Goal: Communication & Community: Answer question/provide support

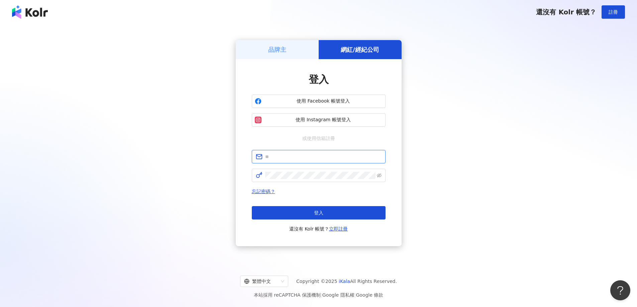
click at [288, 154] on input "text" at bounding box center [323, 156] width 116 height 7
type input "**********"
click button "登入" at bounding box center [319, 212] width 134 height 13
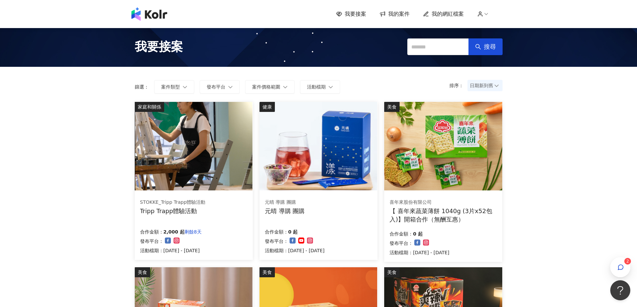
click at [403, 14] on span "我的案件" at bounding box center [398, 13] width 21 height 7
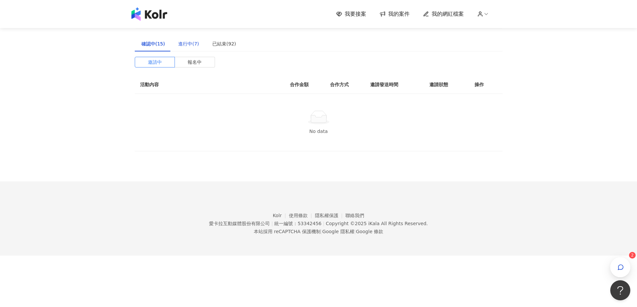
click at [181, 46] on div "進行中(7)" at bounding box center [188, 43] width 21 height 7
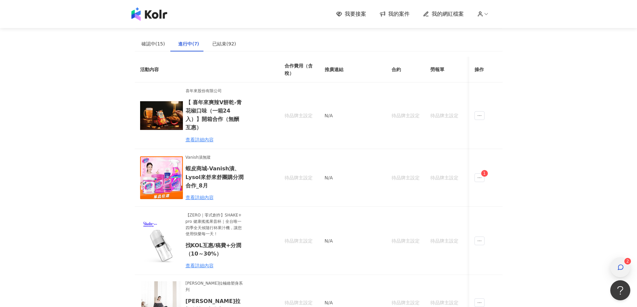
click at [625, 264] on span "2" at bounding box center [620, 267] width 20 height 20
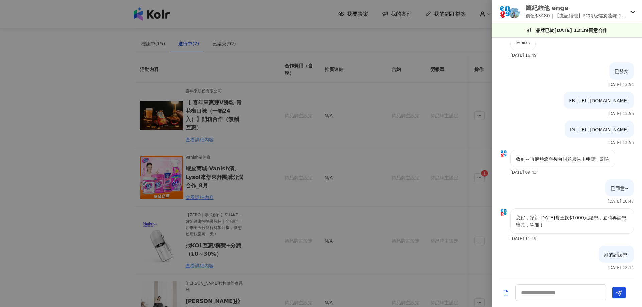
scroll to position [843, 0]
click at [629, 10] on div "鷹紀維他 enge 價值$3480｜【鷹記維他】PC特級螺旋藻錠-1200錠" at bounding box center [567, 11] width 150 height 23
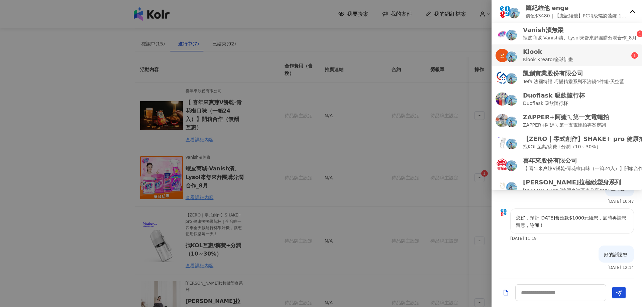
click at [576, 61] on div "Klook Klook Kreator全球計畫" at bounding box center [564, 55] width 136 height 16
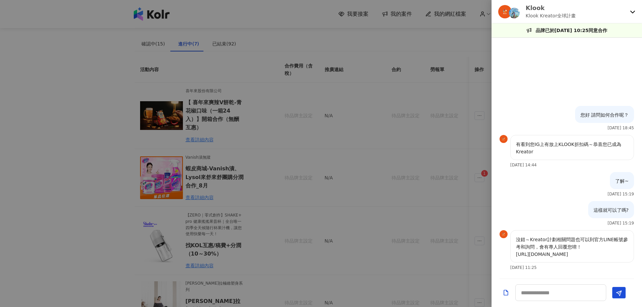
drag, startPoint x: 618, startPoint y: 255, endPoint x: 516, endPoint y: 252, distance: 102.7
click at [516, 252] on div "沒錯～Kreator計劃相關問題也可以到官方LINE帳號參考和詢問，會有專人回覆您唷！ [URL][DOMAIN_NAME]" at bounding box center [572, 246] width 124 height 32
copy p "[URL][DOMAIN_NAME]"
click at [589, 8] on div "Klook Klook Kreator全球計畫" at bounding box center [562, 12] width 129 height 16
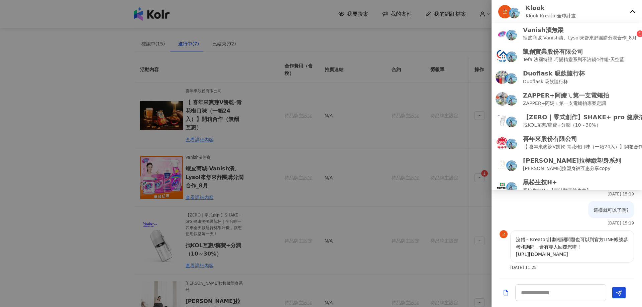
click at [627, 13] on div "Klook Klook Kreator全球計畫" at bounding box center [562, 12] width 129 height 16
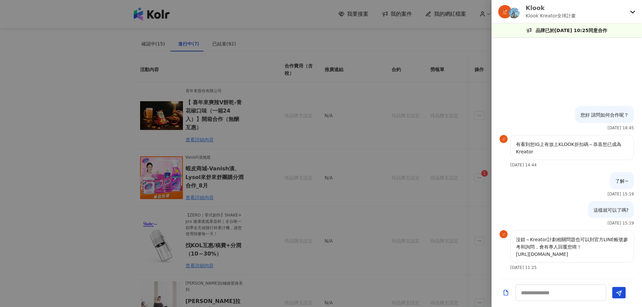
click at [627, 13] on div "Klook Klook Kreator全球計畫" at bounding box center [562, 12] width 129 height 16
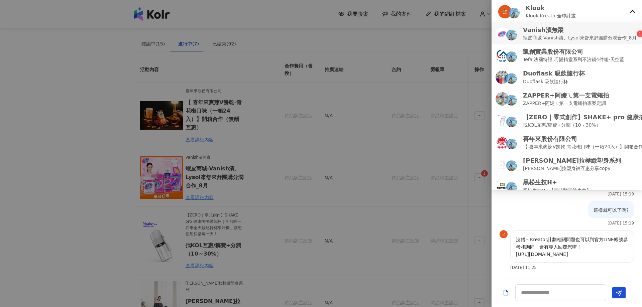
click at [556, 43] on li "Vanish漬無蹤 蝦皮商城-Vanish漬、Lysol來舒來舒團購分潤合作_[DATE]" at bounding box center [567, 34] width 150 height 22
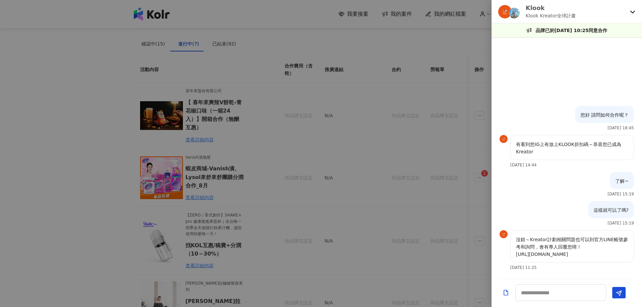
click at [601, 11] on div "Klook Klook Kreator全球計畫" at bounding box center [562, 12] width 129 height 16
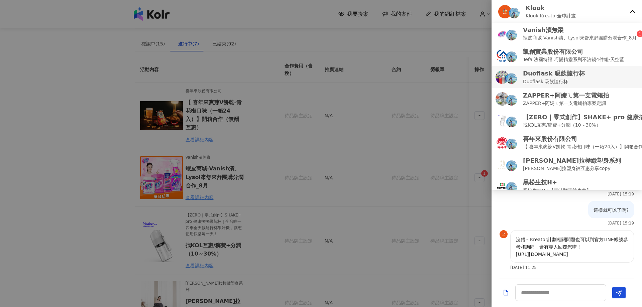
click at [541, 80] on p "Duoflask 吸飲隨行杯" at bounding box center [554, 81] width 62 height 7
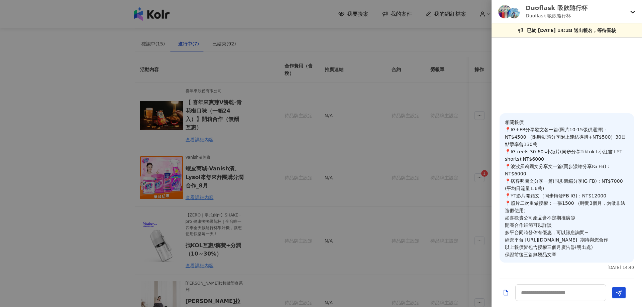
click at [568, 12] on p "Duoflask 吸飲隨行杯" at bounding box center [557, 15] width 62 height 7
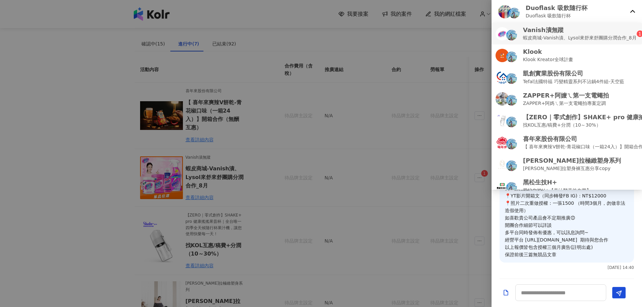
click at [572, 38] on p "蝦皮商城-Vanish漬、Lysol來舒來舒團購分潤合作_8月" at bounding box center [580, 37] width 114 height 7
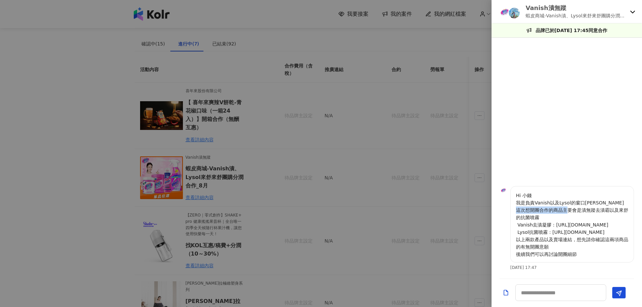
drag, startPoint x: 544, startPoint y: 210, endPoint x: 596, endPoint y: 207, distance: 51.6
click at [596, 207] on p "Hi 小錢 我是負責Vanish以及Lysol的窗口[PERSON_NAME] 這次想開團合作的商品主要會是漬無蹤去漬霸以及來舒的抗菌噴霧 Vanish去漬凝…" at bounding box center [572, 225] width 112 height 66
click at [606, 216] on p "Hi 小錢 我是負責Vanish以及Lysol的窗口[PERSON_NAME] 這次想開團合作的商品主要會是漬無蹤去漬霸以及來舒的抗菌噴霧 Vanish去漬凝…" at bounding box center [572, 225] width 112 height 66
drag, startPoint x: 517, startPoint y: 248, endPoint x: 579, endPoint y: 253, distance: 62.7
click at [576, 251] on p "Hi 小錢 我是負責Vanish以及Lysol的窗口[PERSON_NAME] 這次想開團合作的商品主要會是漬無蹤去漬霸以及來舒的抗菌噴霧 Vanish去漬凝…" at bounding box center [572, 225] width 112 height 66
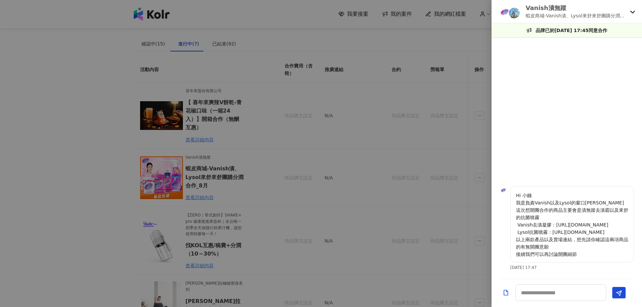
click at [579, 253] on p "Hi 小錢 我是負責Vanish以及Lysol的窗口[PERSON_NAME] 這次想開團合作的商品主要會是漬無蹤去漬霸以及來舒的抗菌噴霧 Vanish去漬凝…" at bounding box center [572, 225] width 112 height 66
click at [239, 168] on div at bounding box center [321, 153] width 642 height 307
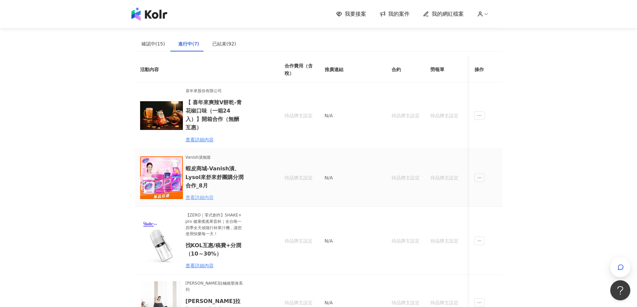
click at [196, 194] on div "查看詳細內容" at bounding box center [215, 197] width 59 height 7
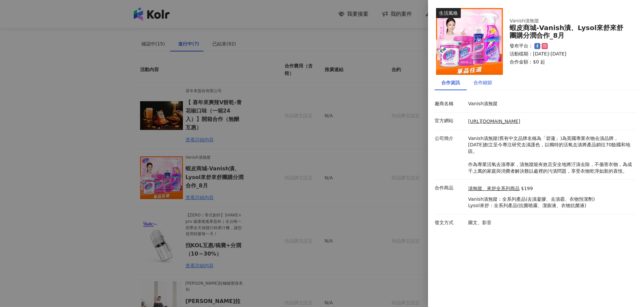
click at [477, 81] on div "合作細節" at bounding box center [482, 82] width 19 height 7
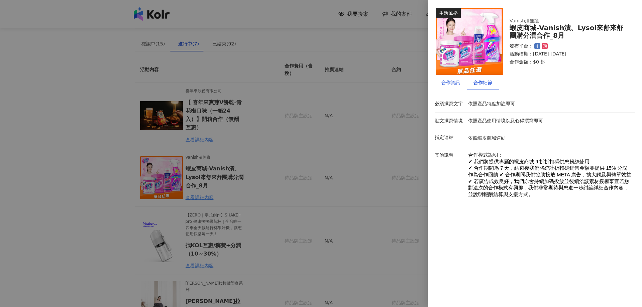
click at [450, 81] on div "合作資訊" at bounding box center [450, 82] width 19 height 7
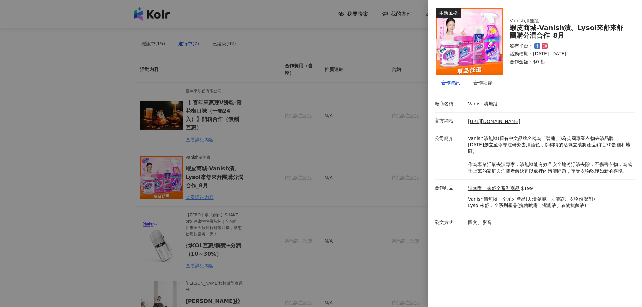
click at [294, 153] on div at bounding box center [321, 153] width 642 height 307
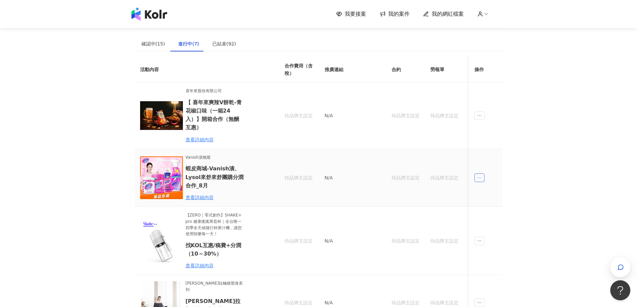
click at [480, 176] on icon "ellipsis" at bounding box center [479, 178] width 5 height 5
click at [495, 202] on div "傳訊" at bounding box center [491, 199] width 23 height 7
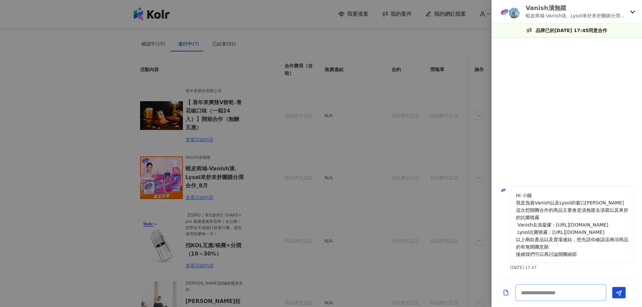
click at [535, 292] on textarea at bounding box center [560, 293] width 91 height 17
type textarea "*"
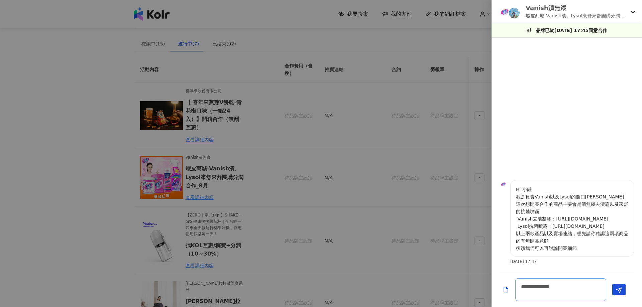
click at [542, 296] on textarea "**********" at bounding box center [560, 290] width 91 height 23
paste textarea "**********"
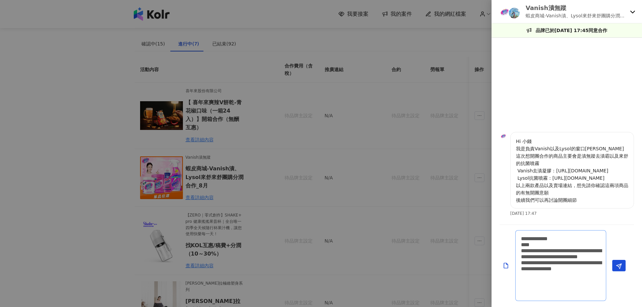
click at [527, 297] on textarea "**********" at bounding box center [560, 265] width 91 height 71
paste textarea "**********"
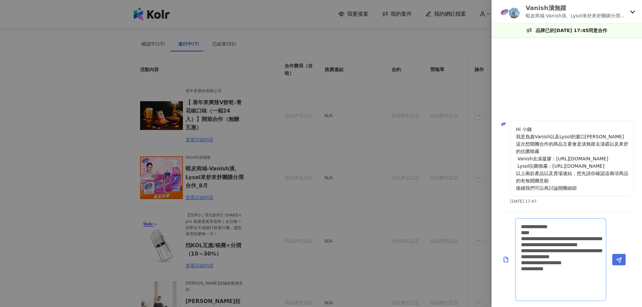
type textarea "**********"
click at [623, 263] on button "Send" at bounding box center [618, 259] width 13 height 11
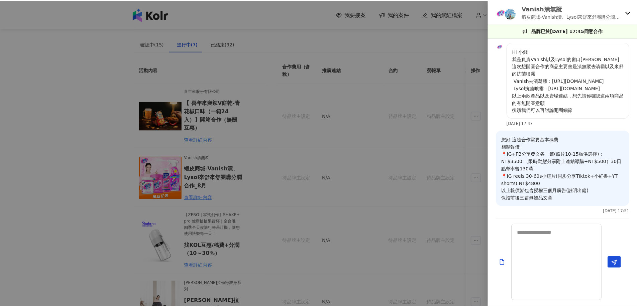
scroll to position [0, 0]
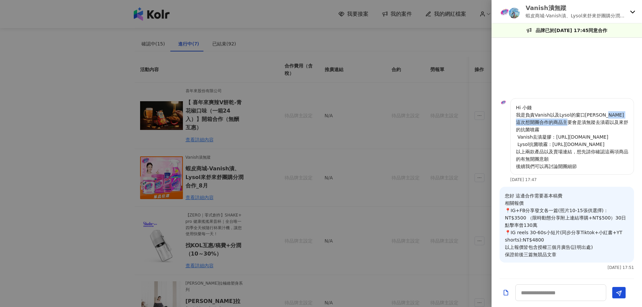
drag, startPoint x: 517, startPoint y: 123, endPoint x: 596, endPoint y: 123, distance: 78.9
click at [596, 123] on p "Hi 小錢 我是負責Vanish以及Lysol的窗口[PERSON_NAME] 這次想開團合作的商品主要會是漬無蹤去漬霸以及來舒的抗菌噴霧 Vanish去漬凝…" at bounding box center [572, 137] width 112 height 66
click at [561, 128] on p "Hi 小錢 我是負責Vanish以及Lysol的窗口[PERSON_NAME] 這次想開團合作的商品主要會是漬無蹤去漬霸以及來舒的抗菌噴霧 Vanish去漬凝…" at bounding box center [572, 137] width 112 height 66
drag, startPoint x: 597, startPoint y: 123, endPoint x: 612, endPoint y: 129, distance: 16.5
click at [611, 123] on p "Hi 小錢 我是負責Vanish以及Lysol的窗口[PERSON_NAME] 這次想開團合作的商品主要會是漬無蹤去漬霸以及來舒的抗菌噴霧 Vanish去漬凝…" at bounding box center [572, 137] width 112 height 66
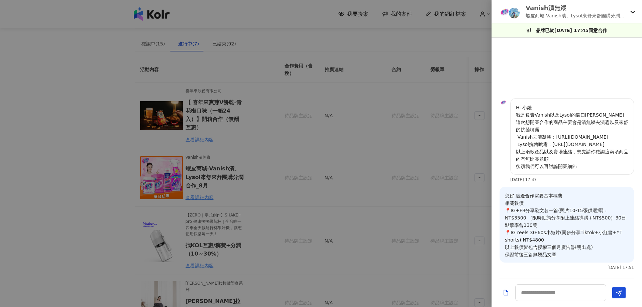
click at [625, 134] on p "Hi 小錢 我是負責Vanish以及Lysol的窗口[PERSON_NAME] 這次想開團合作的商品主要會是漬無蹤去漬霸以及來舒的抗菌噴霧 Vanish去漬凝…" at bounding box center [572, 137] width 112 height 66
drag, startPoint x: 579, startPoint y: 151, endPoint x: 612, endPoint y: 162, distance: 34.2
click at [612, 162] on p "Hi 小錢 我是負責Vanish以及Lysol的窗口[PERSON_NAME] 這次想開團合作的商品主要會是漬無蹤去漬霸以及來舒的抗菌噴霧 Vanish去漬凝…" at bounding box center [572, 137] width 112 height 66
click at [593, 171] on div "Hi 小錢 我是負責Vanish以及Lysol的窗口[PERSON_NAME] 這次想開團合作的商品主要會是漬無蹤去漬霸以及來舒的抗菌噴霧 Vanish去漬凝…" at bounding box center [572, 136] width 124 height 77
drag, startPoint x: 529, startPoint y: 166, endPoint x: 597, endPoint y: 167, distance: 67.9
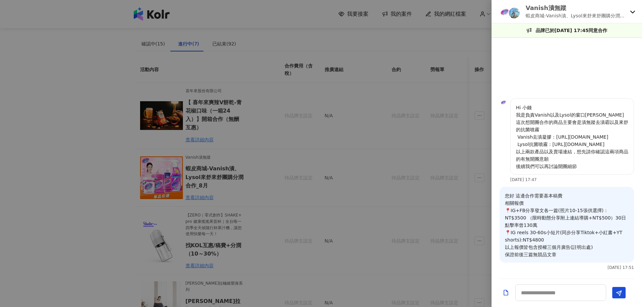
click at [591, 168] on p "Hi 小錢 我是負責Vanish以及Lysol的窗口[PERSON_NAME] 這次想開團合作的商品主要會是漬無蹤去漬霸以及來舒的抗菌噴霧 Vanish去漬凝…" at bounding box center [572, 137] width 112 height 66
click at [597, 167] on p "Hi 小錢 我是負責Vanish以及Lysol的窗口[PERSON_NAME] 這次想開團合作的商品主要會是漬無蹤去漬霸以及來舒的抗菌噴霧 Vanish去漬凝…" at bounding box center [572, 137] width 112 height 66
click at [549, 297] on textarea at bounding box center [560, 293] width 91 height 17
click at [545, 293] on textarea at bounding box center [560, 293] width 91 height 17
type textarea "*********"
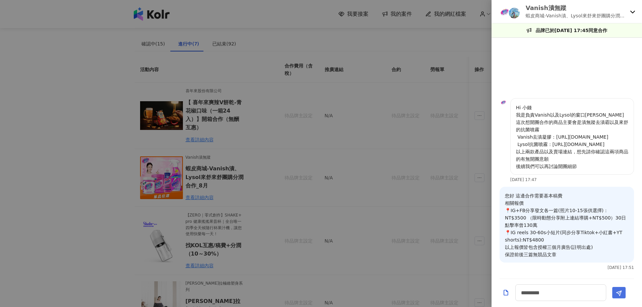
click at [620, 290] on span "Send" at bounding box center [619, 293] width 6 height 7
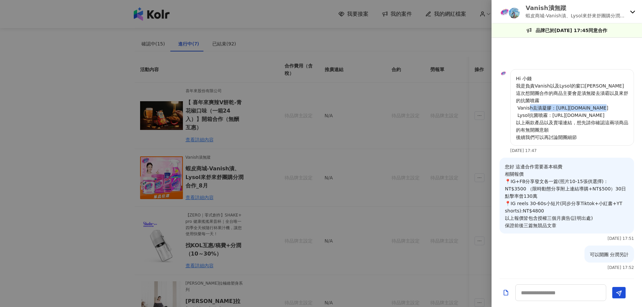
drag, startPoint x: 554, startPoint y: 107, endPoint x: 604, endPoint y: 109, distance: 50.2
click at [604, 109] on p "Hi 小錢 我是負責Vanish以及Lysol的窗口[PERSON_NAME] 這次想開團合作的商品主要會是漬無蹤去漬霸以及來舒的抗菌噴霧 Vanish去漬凝…" at bounding box center [572, 108] width 112 height 66
drag, startPoint x: 552, startPoint y: 117, endPoint x: 603, endPoint y: 115, distance: 50.8
click at [603, 115] on p "Hi 小錢 我是負責Vanish以及Lysol的窗口[PERSON_NAME] 這次想開團合作的商品主要會是漬無蹤去漬霸以及來舒的抗菌噴霧 Vanish去漬凝…" at bounding box center [572, 108] width 112 height 66
click at [532, 265] on div "可以開團 分潤另計 [DATE] 17:52" at bounding box center [567, 260] width 150 height 29
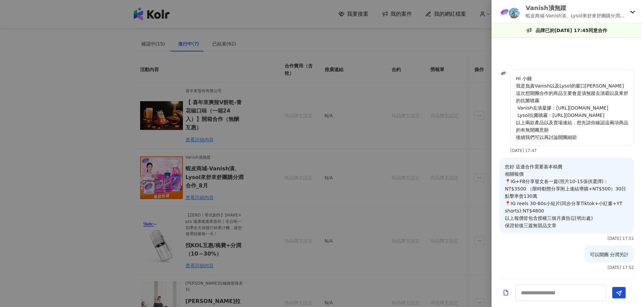
drag, startPoint x: 571, startPoint y: 203, endPoint x: 551, endPoint y: 240, distance: 42.2
click at [551, 240] on div "您好 這邊合作需要基本稿費 相關報價 📍IG+FB分享發文各一篇(照片10-15張供選擇)：NT$3500 （限時動態分享附上連結導購+NT$500）30日點…" at bounding box center [567, 199] width 134 height 83
click at [546, 292] on textarea at bounding box center [560, 293] width 91 height 17
click at [551, 293] on textarea at bounding box center [560, 293] width 91 height 17
click at [395, 211] on div at bounding box center [321, 153] width 642 height 307
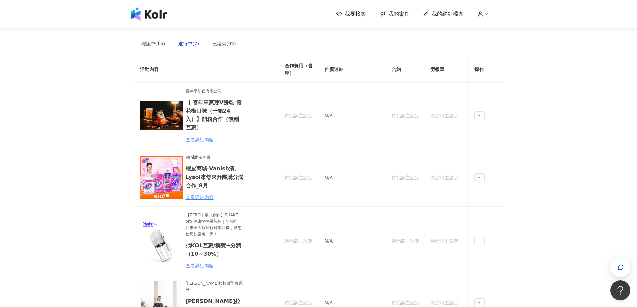
click at [154, 14] on img at bounding box center [149, 13] width 36 height 13
